Goal: Information Seeking & Learning: Learn about a topic

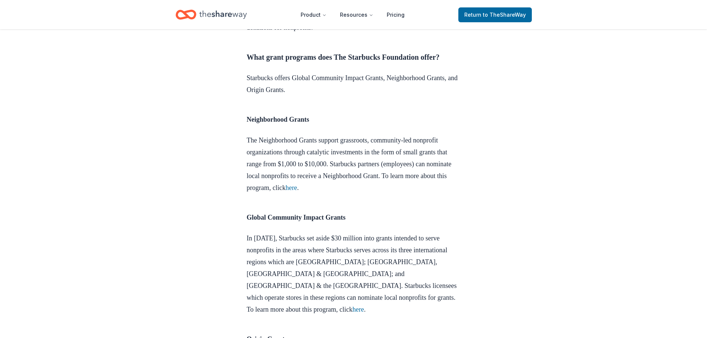
scroll to position [604, 0]
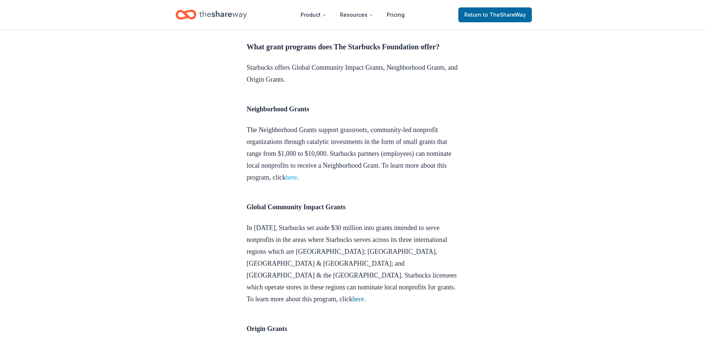
click at [297, 181] on link "here" at bounding box center [291, 177] width 12 height 7
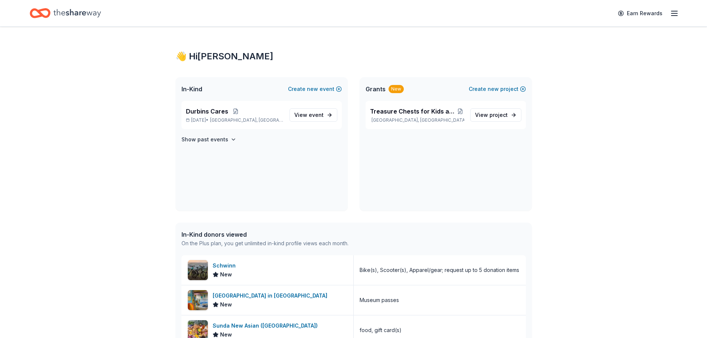
click at [465, 163] on div "Treasure Chests for Kids and Teens with Cancer Orland Park, IL View project" at bounding box center [445, 156] width 172 height 110
click at [499, 122] on div "Treasure Chests for Kids and Teens with Cancer Orland Park, IL View project" at bounding box center [445, 115] width 160 height 28
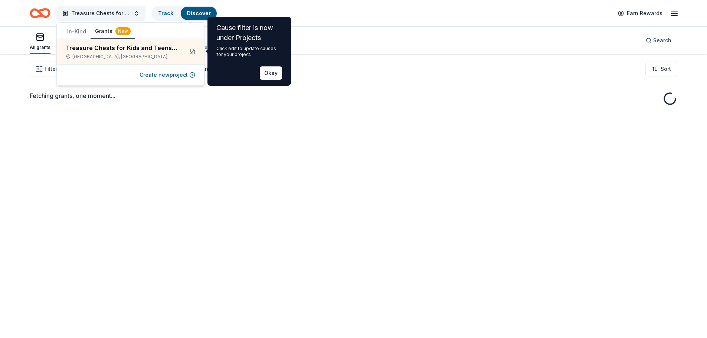
click at [500, 117] on div "Fetching grants, one moment..." at bounding box center [353, 223] width 707 height 338
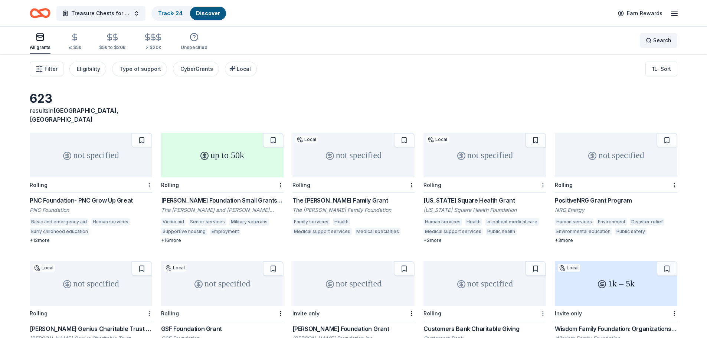
click at [663, 42] on span "Search" at bounding box center [662, 40] width 18 height 9
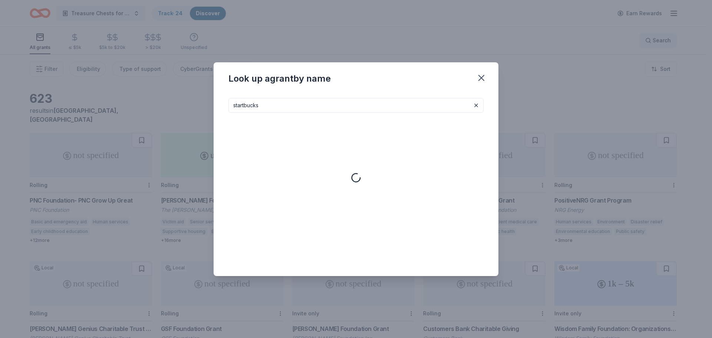
type input "startbucks"
click at [480, 76] on icon "button" at bounding box center [481, 77] width 5 height 5
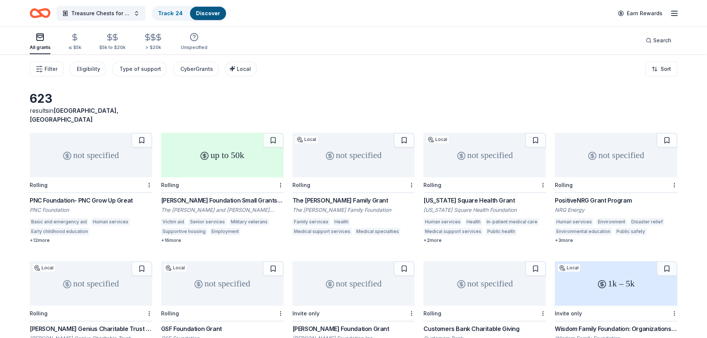
scroll to position [296, 0]
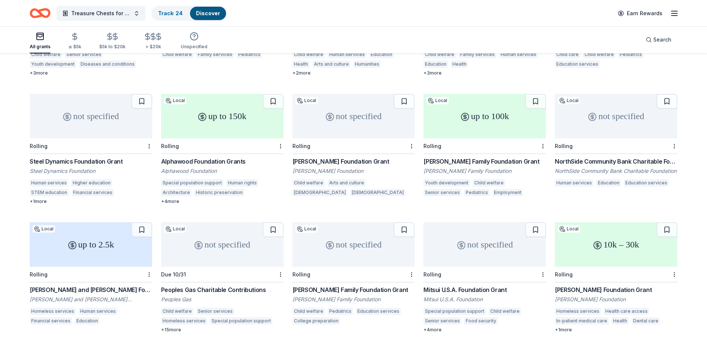
click at [431, 327] on div "+ 4 more" at bounding box center [484, 330] width 122 height 6
